Goal: Find contact information: Find contact information

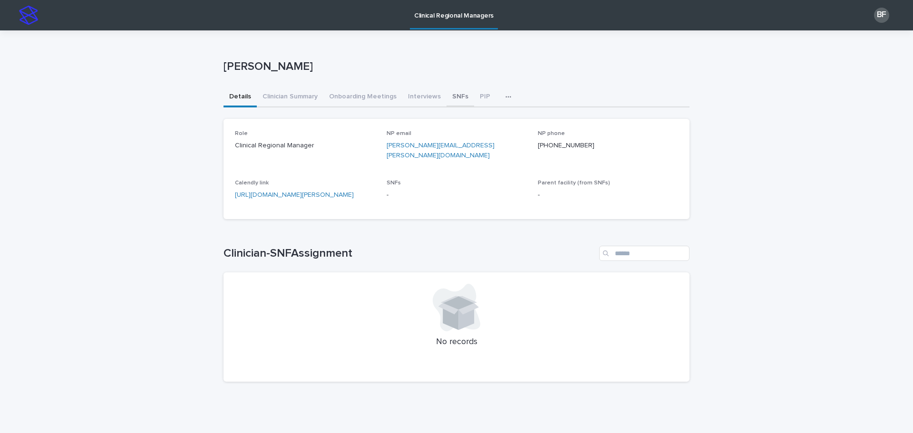
click at [450, 92] on button "SNFs" at bounding box center [461, 97] width 28 height 20
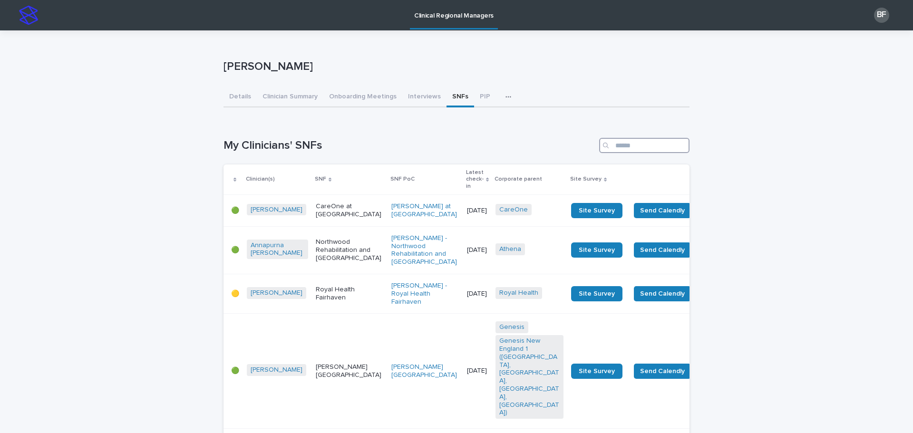
click at [658, 147] on input "Search" at bounding box center [644, 145] width 90 height 15
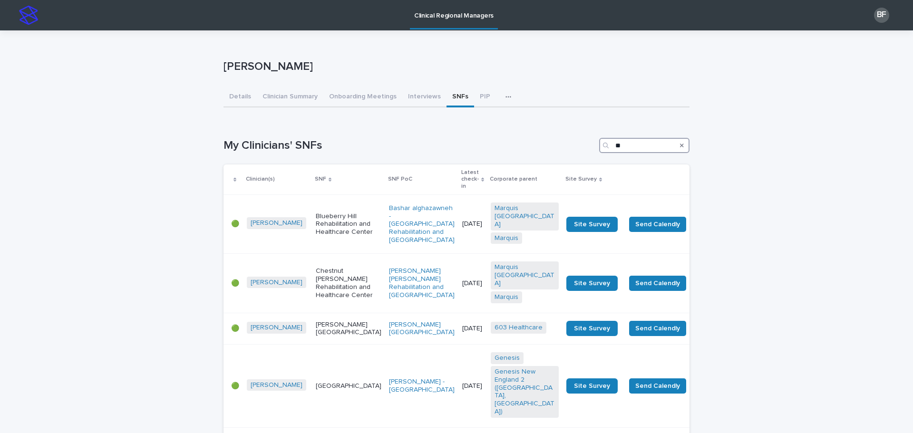
type input "*"
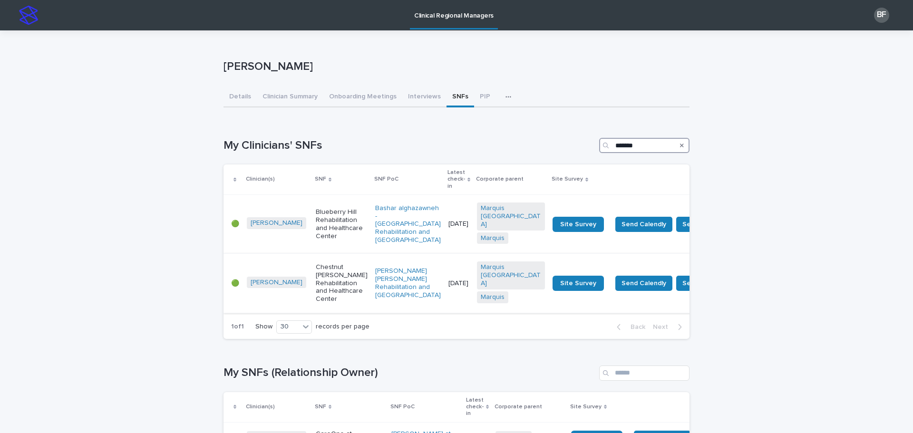
type input "*******"
click at [322, 274] on p "Chestnut [PERSON_NAME] Rehabilitation and Healthcare Center" at bounding box center [342, 283] width 52 height 40
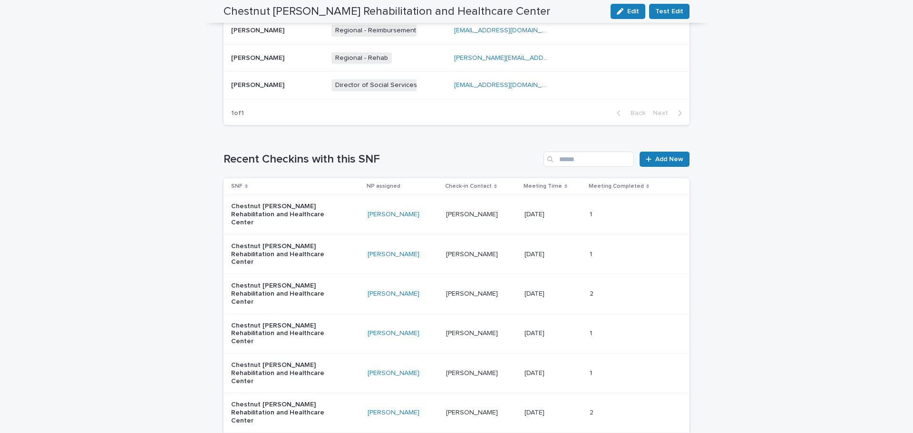
scroll to position [618, 0]
click at [331, 204] on div "Chestnut [PERSON_NAME] Rehabilitation and Healthcare Center" at bounding box center [295, 212] width 129 height 31
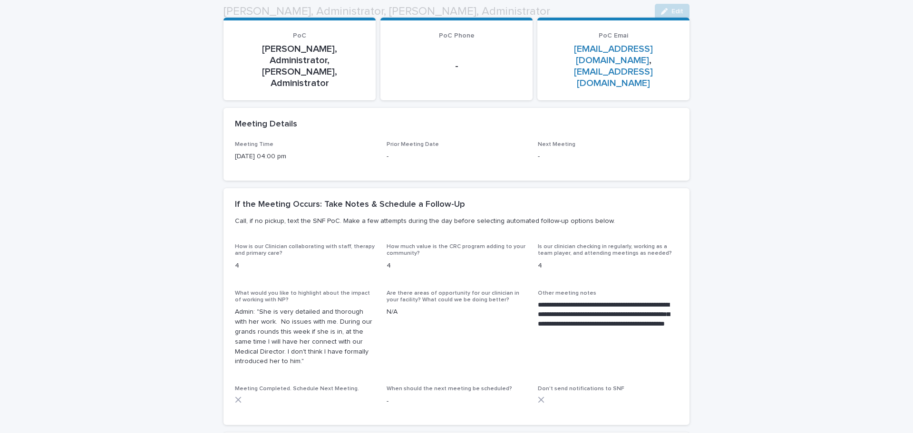
scroll to position [190, 0]
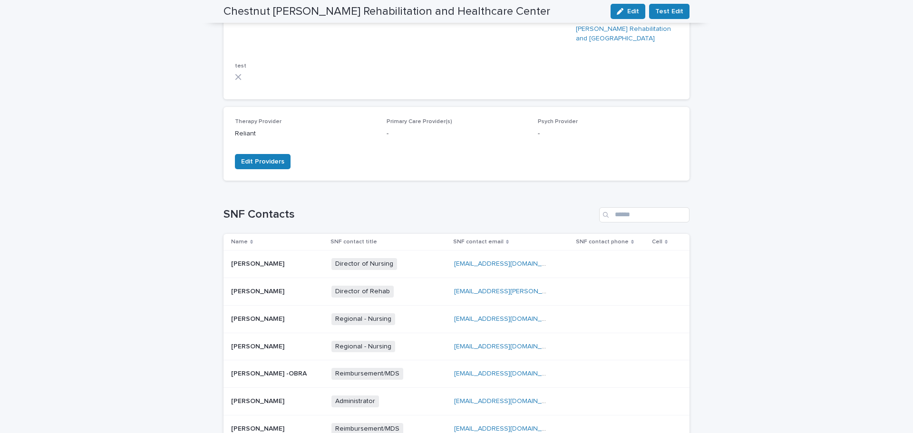
scroll to position [642, 0]
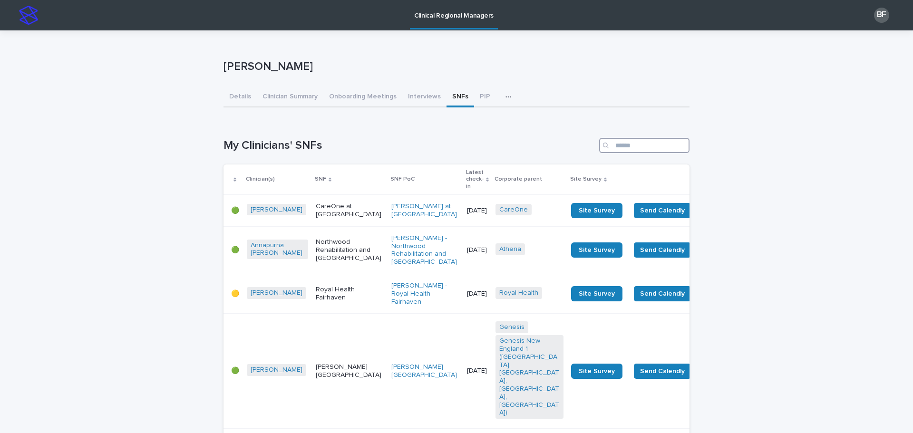
click at [642, 144] on input "Search" at bounding box center [644, 145] width 90 height 15
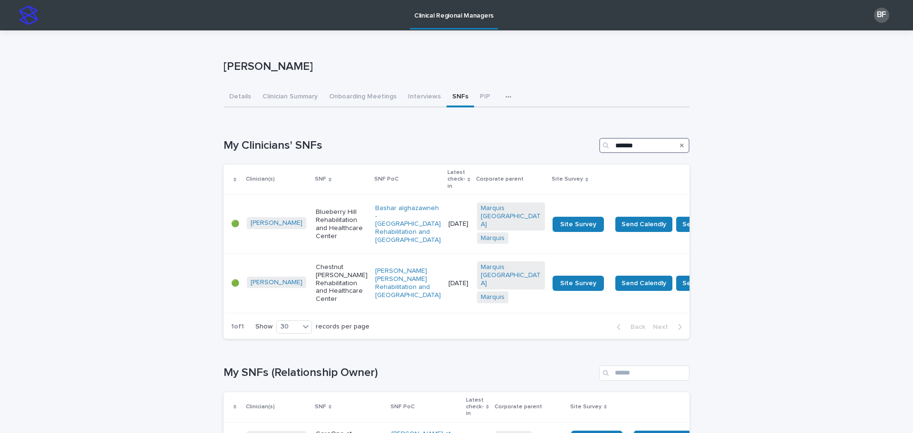
type input "*******"
click at [316, 221] on p "Blueberry Hill Rehabilitation and Healthcare Center" at bounding box center [342, 224] width 52 height 32
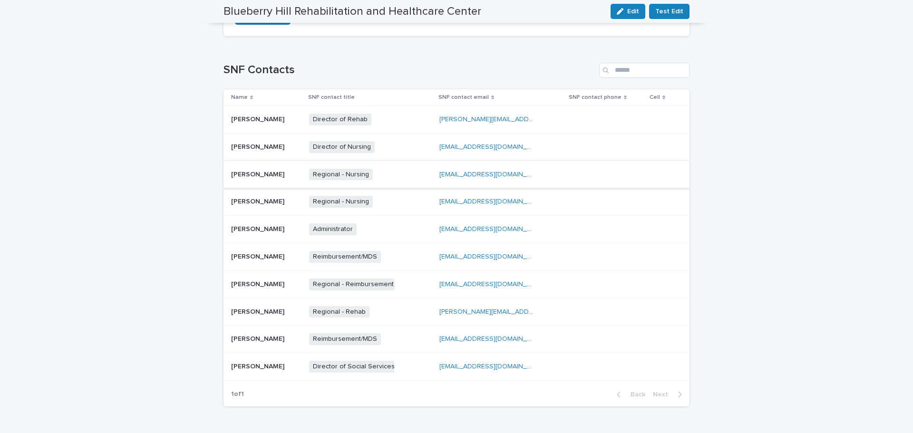
scroll to position [349, 0]
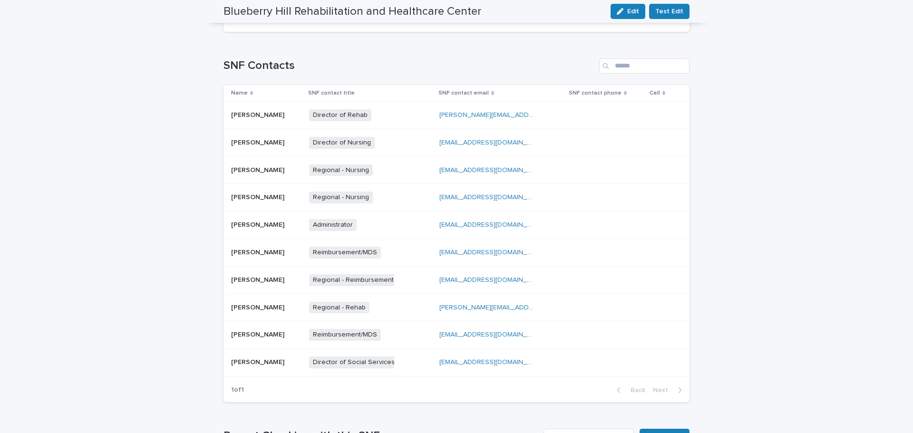
click at [284, 139] on p at bounding box center [266, 143] width 70 height 8
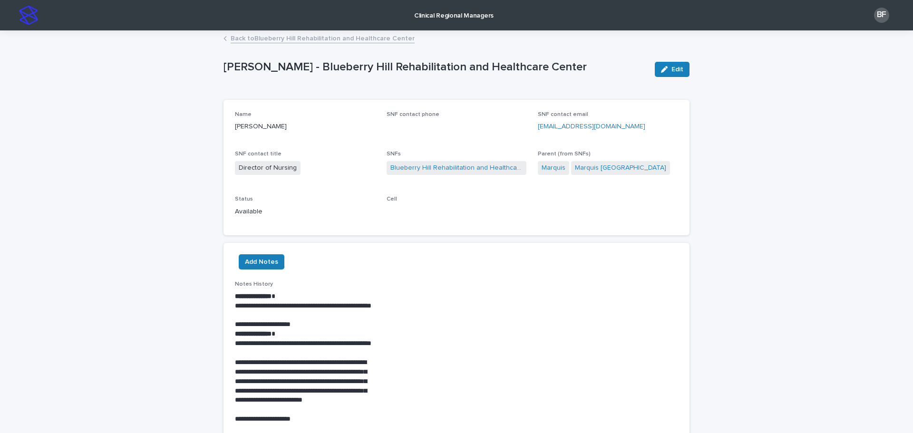
drag, startPoint x: 638, startPoint y: 127, endPoint x: 536, endPoint y: 129, distance: 102.3
click at [538, 130] on p "vdesesa@blueberryhillrehab.com" at bounding box center [608, 127] width 140 height 10
copy link "vdesesa@blueberryhillrehab.com"
